Goal: Task Accomplishment & Management: Manage account settings

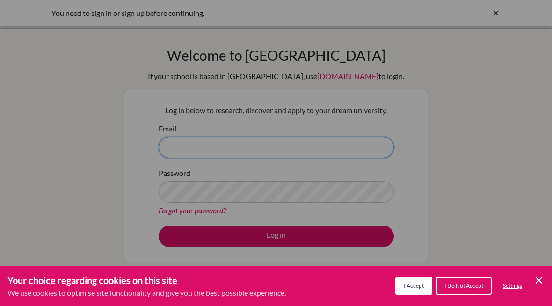
type input "[EMAIL_ADDRESS][DOMAIN_NAME]"
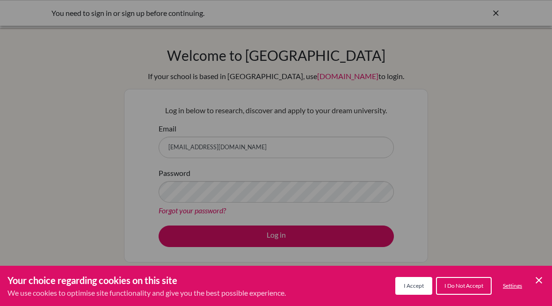
click at [363, 236] on div "Cookie Preferences" at bounding box center [276, 153] width 552 height 306
click at [418, 286] on span "I Accept" at bounding box center [414, 285] width 20 height 7
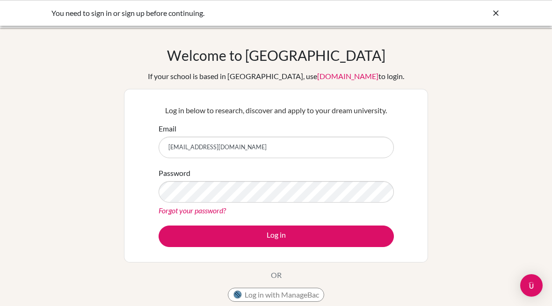
click at [342, 243] on button "Log in" at bounding box center [276, 236] width 235 height 22
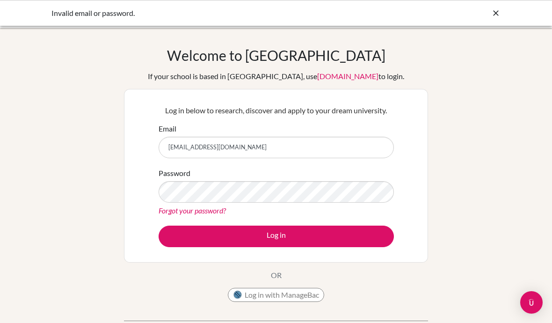
click at [313, 231] on button "Log in" at bounding box center [276, 236] width 235 height 22
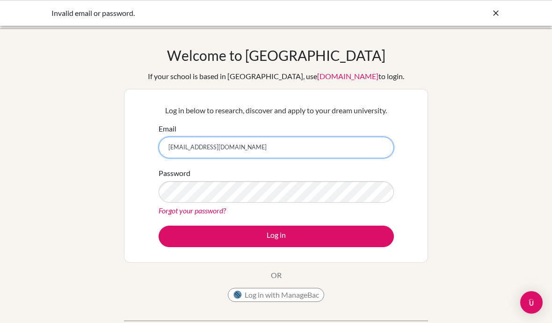
click at [347, 154] on input "[EMAIL_ADDRESS][DOMAIN_NAME]" at bounding box center [276, 148] width 235 height 22
type input "n"
type input "enkhtuulnominn@asu.edu.mn"
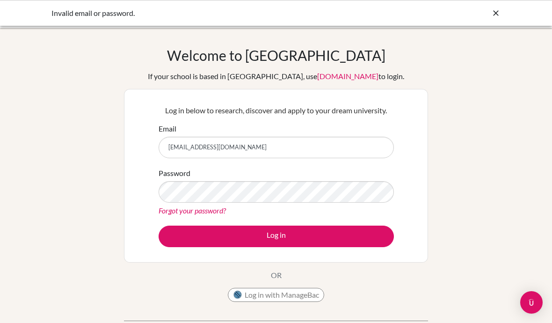
click at [311, 245] on button "Log in" at bounding box center [276, 236] width 235 height 22
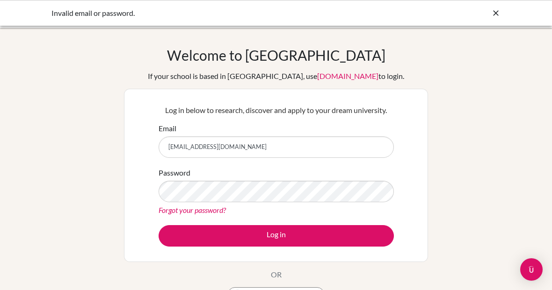
type input "enkhtuulnominn@gmail.com"
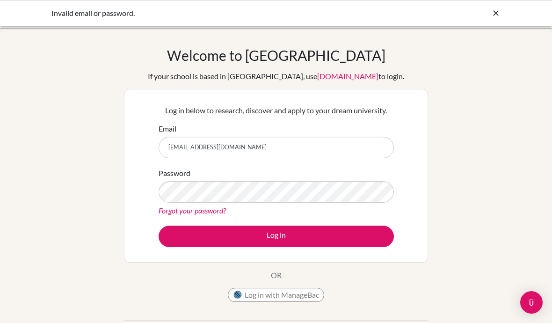
click at [316, 238] on button "Log in" at bounding box center [276, 236] width 235 height 22
click at [24, 317] on div "Welcome to [GEOGRAPHIC_DATA] If your school is based in [GEOGRAPHIC_DATA], use …" at bounding box center [276, 200] width 552 height 306
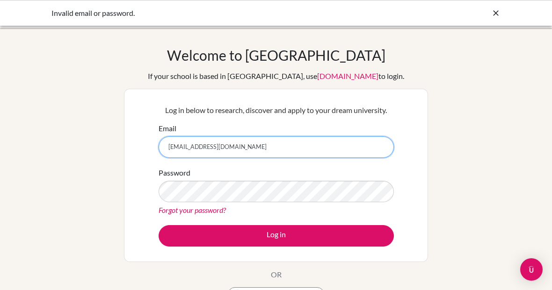
click at [340, 138] on input "[EMAIL_ADDRESS][DOMAIN_NAME]" at bounding box center [276, 148] width 235 height 22
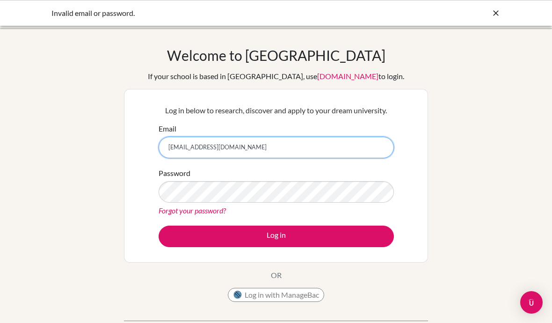
click at [354, 153] on input "[EMAIL_ADDRESS][DOMAIN_NAME]" at bounding box center [276, 148] width 235 height 22
type input "n"
type input "[EMAIL_ADDRESS][DOMAIN_NAME]"
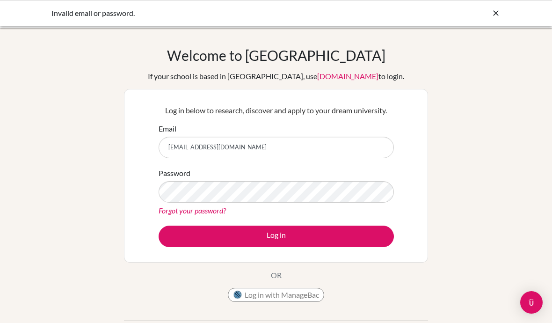
click at [320, 238] on button "Log in" at bounding box center [276, 236] width 235 height 22
